Goal: Task Accomplishment & Management: Manage account settings

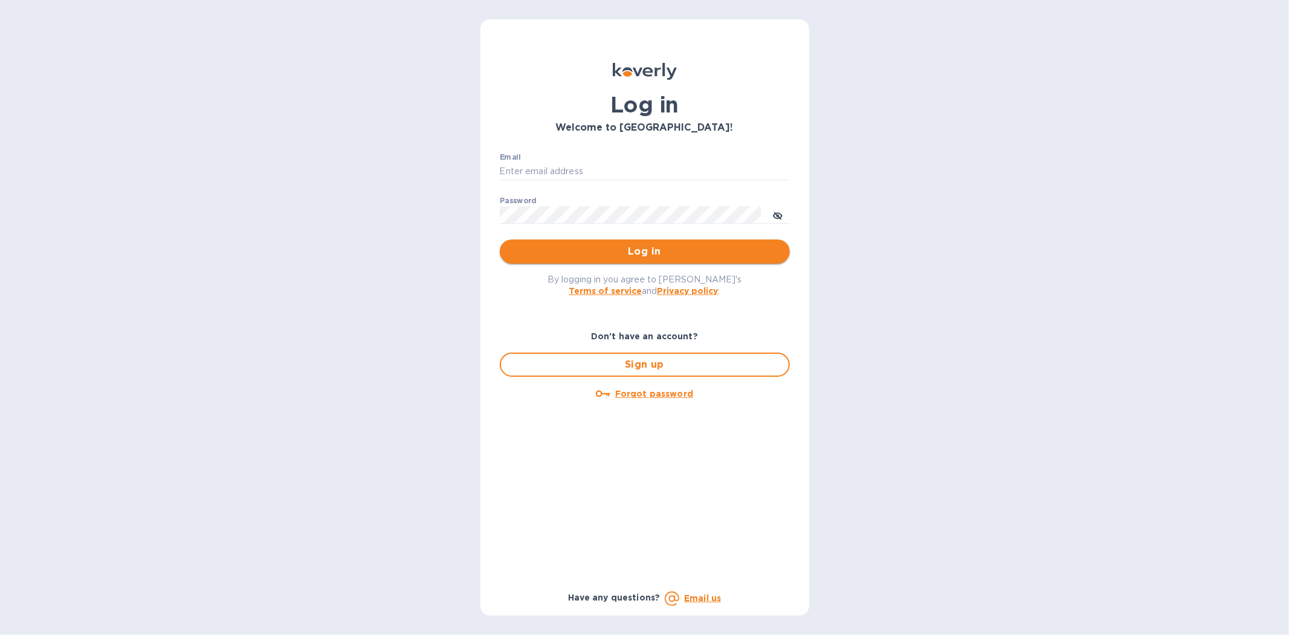
type input "[PERSON_NAME][EMAIL_ADDRESS][DOMAIN_NAME]"
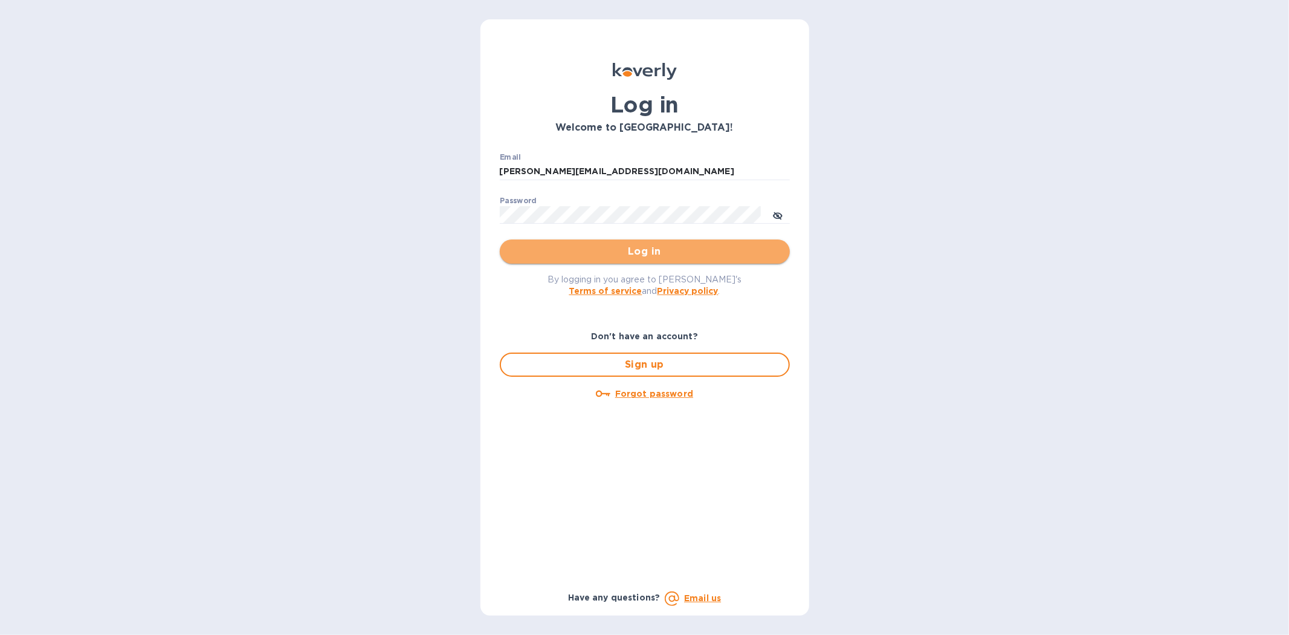
click at [648, 254] on span "Log in" at bounding box center [644, 251] width 271 height 15
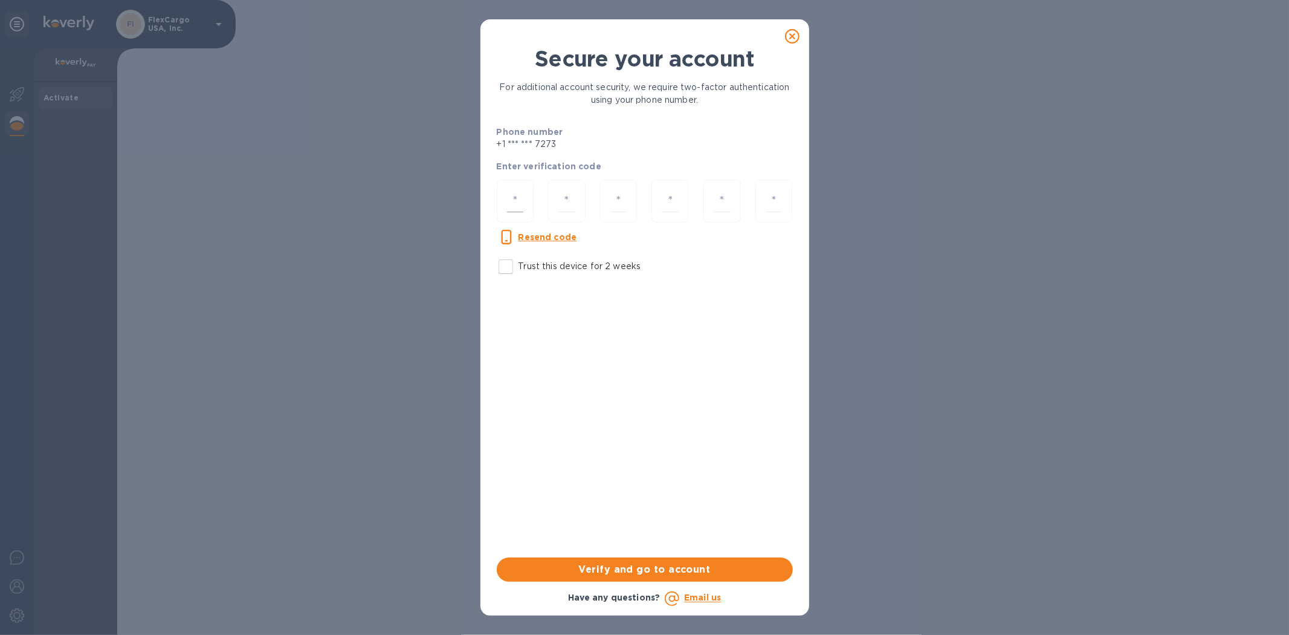
click at [503, 192] on div at bounding box center [515, 200] width 37 height 43
type input "9"
type input "2"
type input "0"
type input "6"
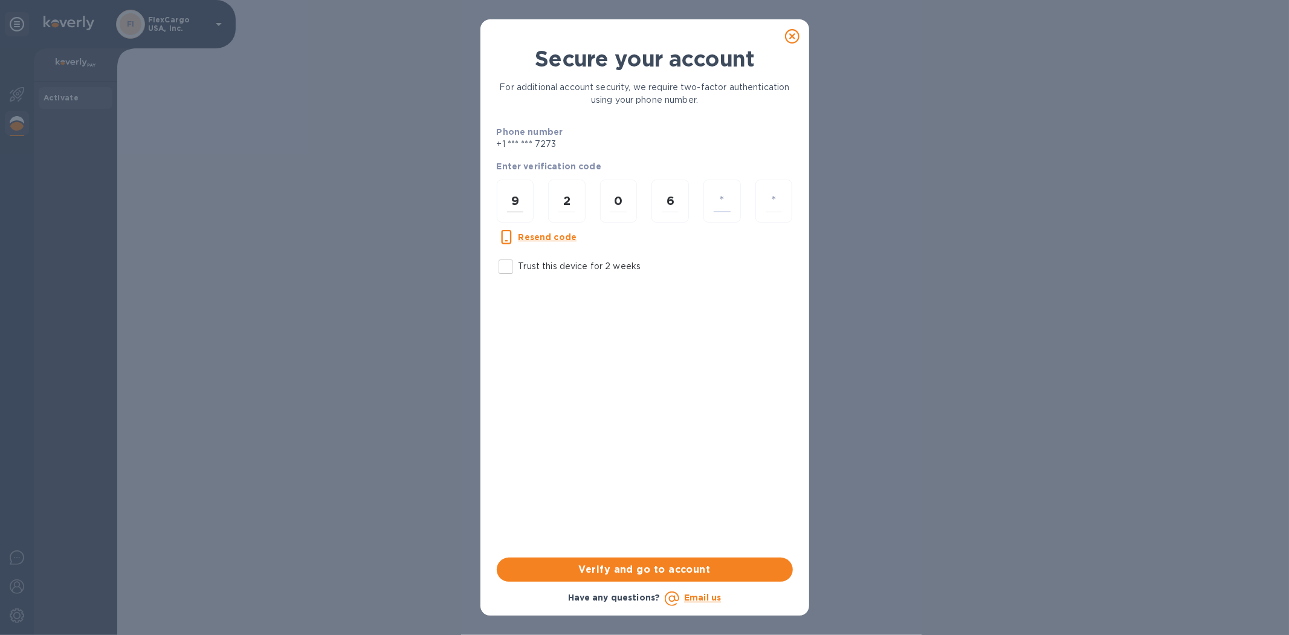
type input "5"
type input "2"
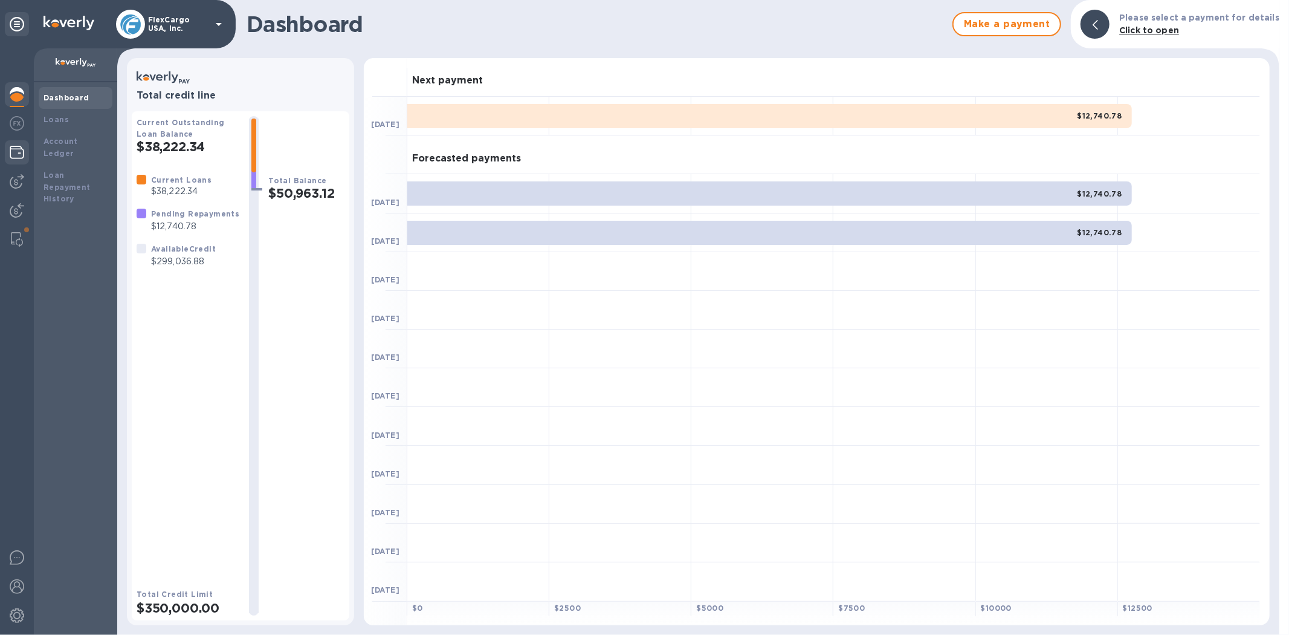
click at [17, 163] on div at bounding box center [17, 153] width 24 height 27
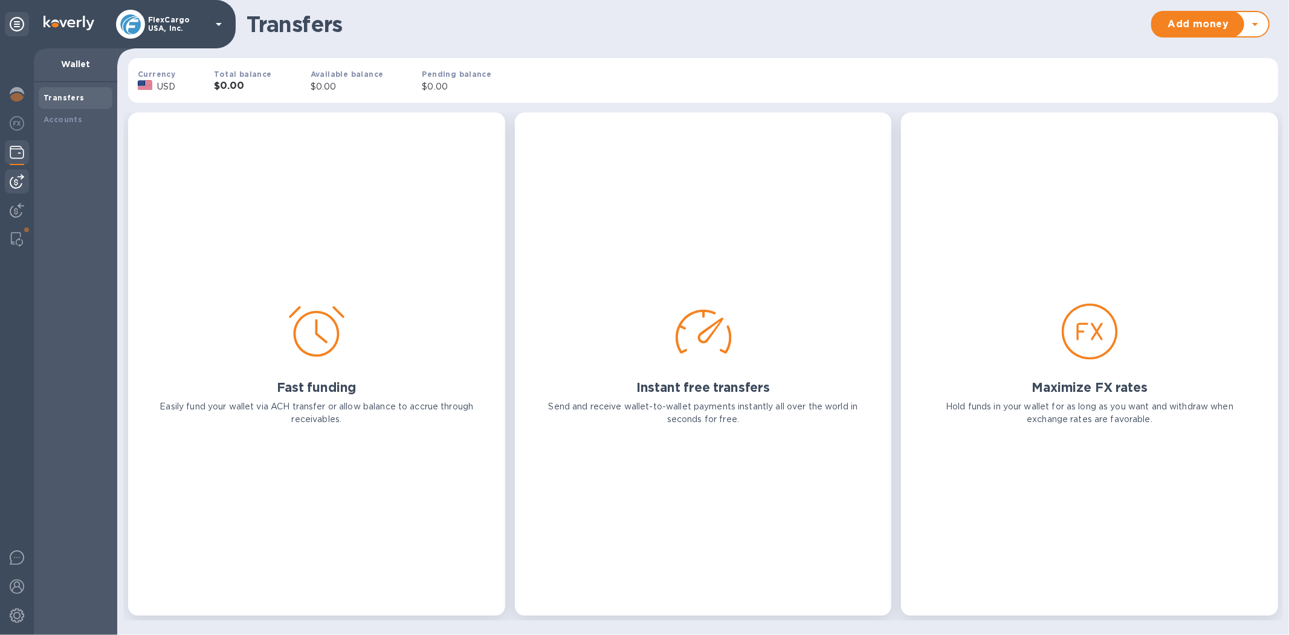
click at [17, 186] on img at bounding box center [17, 181] width 15 height 15
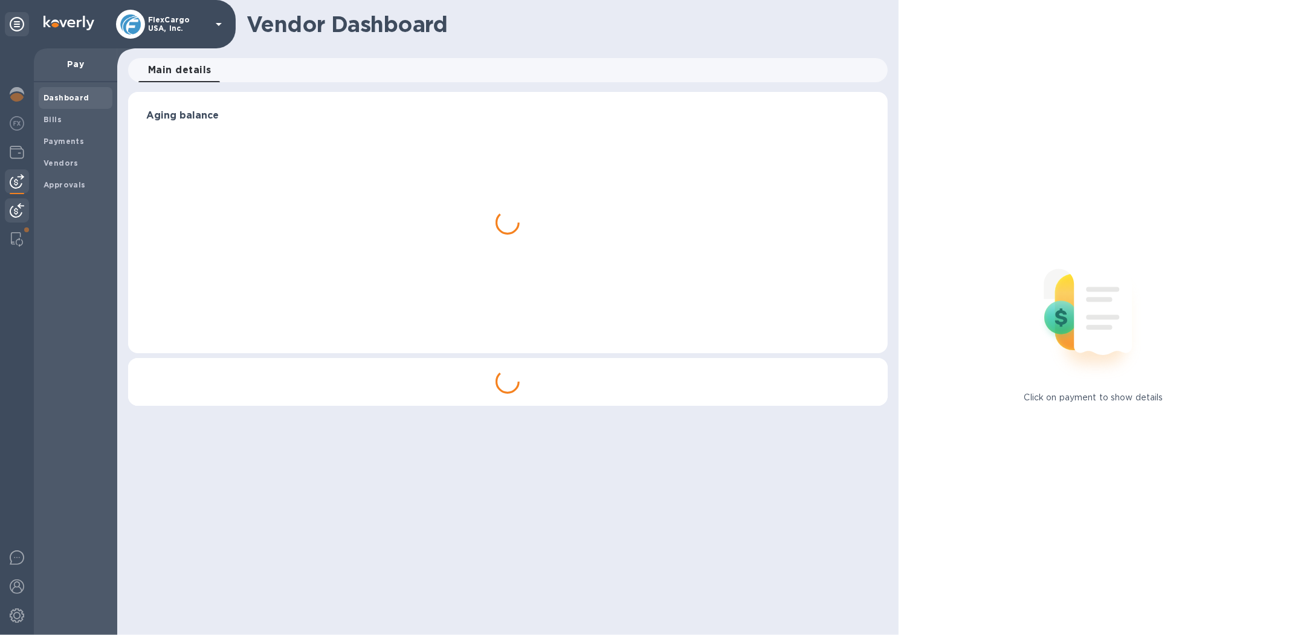
click at [16, 209] on img at bounding box center [17, 210] width 15 height 15
click at [70, 116] on b "Invoices" at bounding box center [61, 119] width 34 height 9
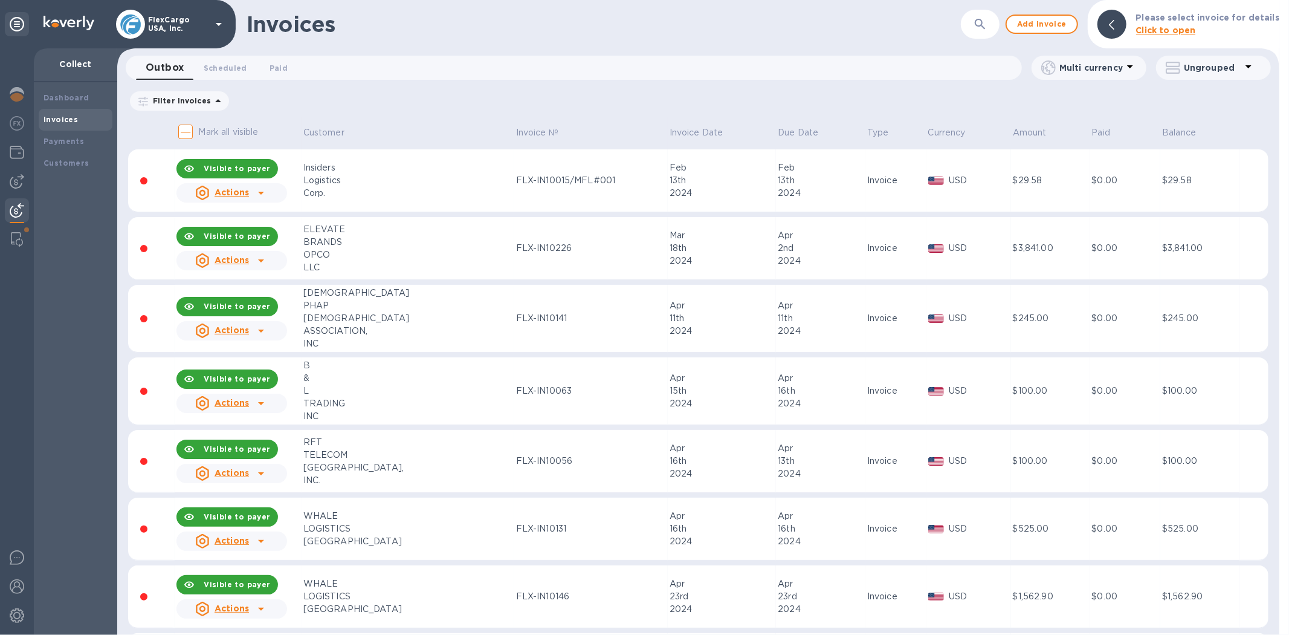
click at [1243, 28] on p "Click to open" at bounding box center [1207, 30] width 143 height 13
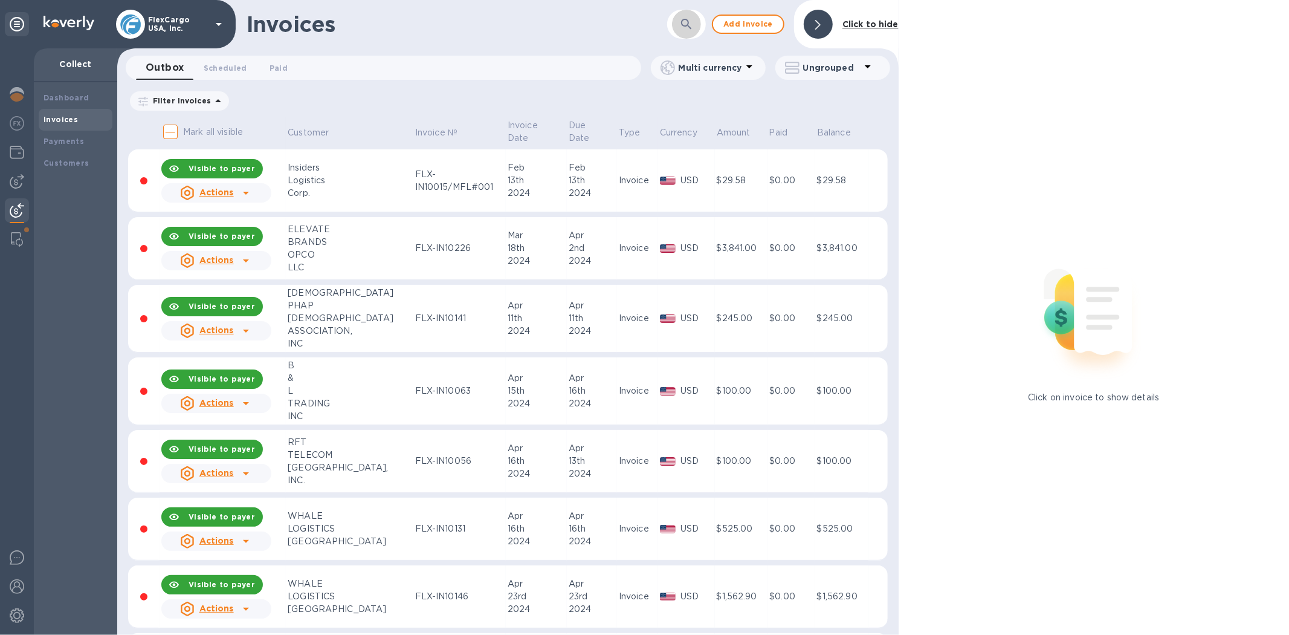
click at [684, 25] on icon "button" at bounding box center [686, 24] width 10 height 10
click at [678, 30] on input "text" at bounding box center [631, 25] width 230 height 30
type input "13668"
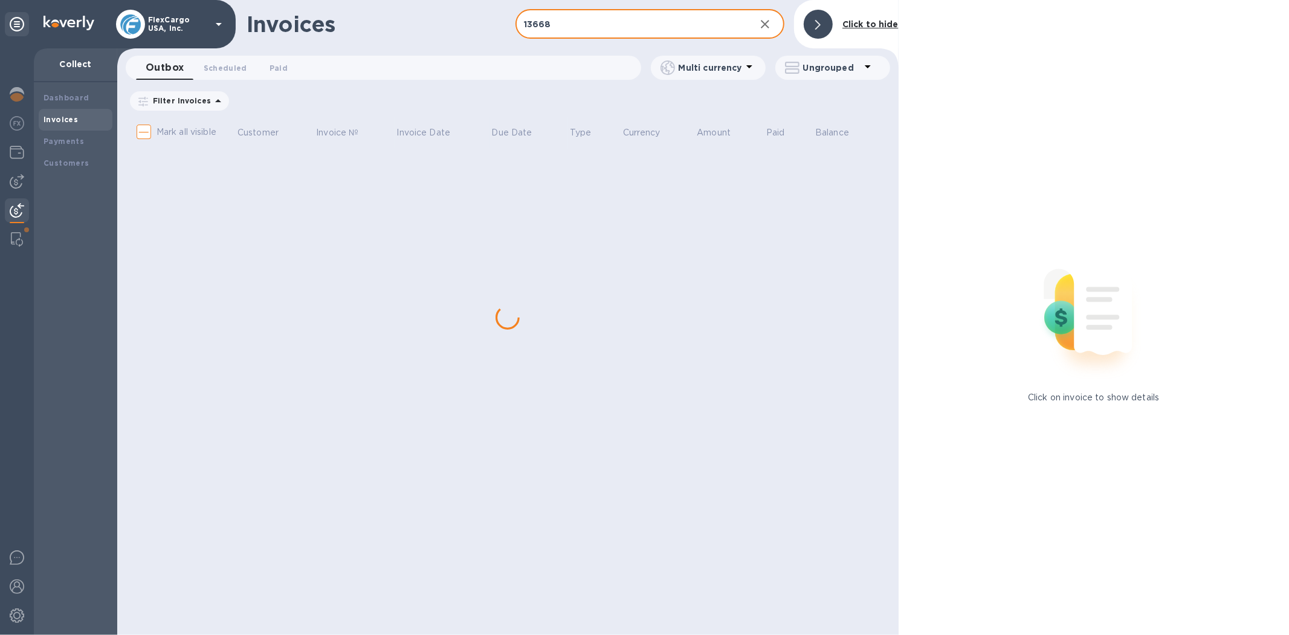
checkbox input "true"
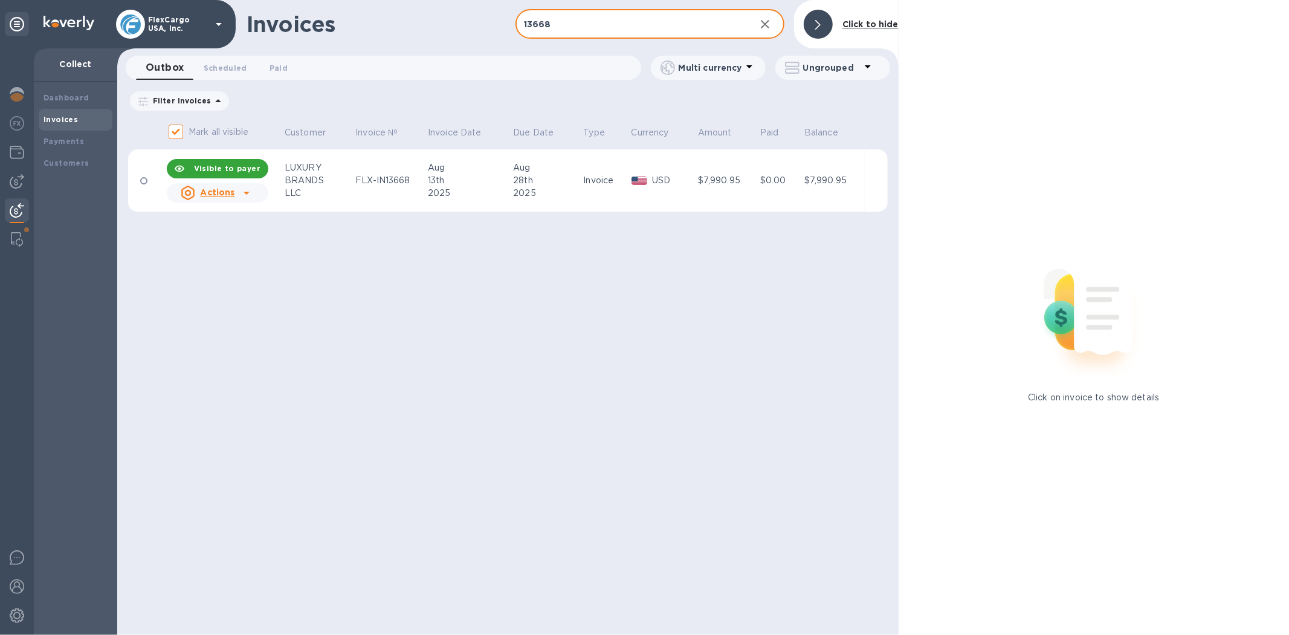
type input "13668"
click at [866, 21] on b "Click to hide" at bounding box center [870, 24] width 56 height 10
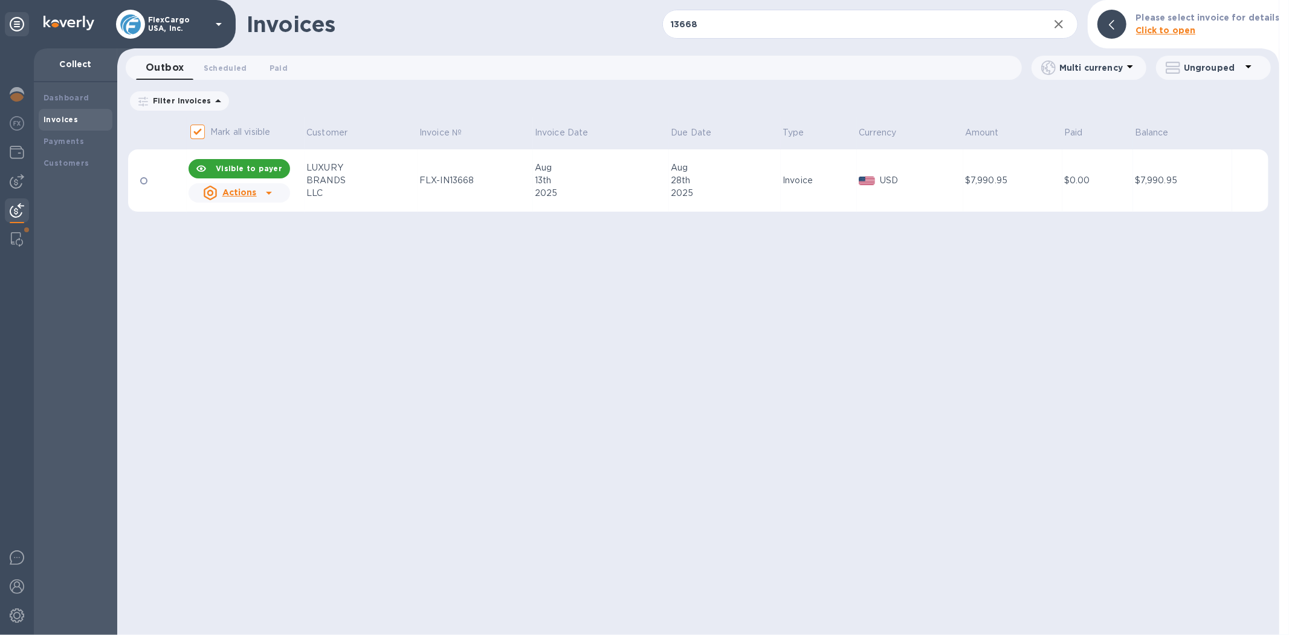
click at [239, 167] on b "Visible to payer" at bounding box center [249, 168] width 66 height 9
checkbox input "false"
